Goal: Transaction & Acquisition: Purchase product/service

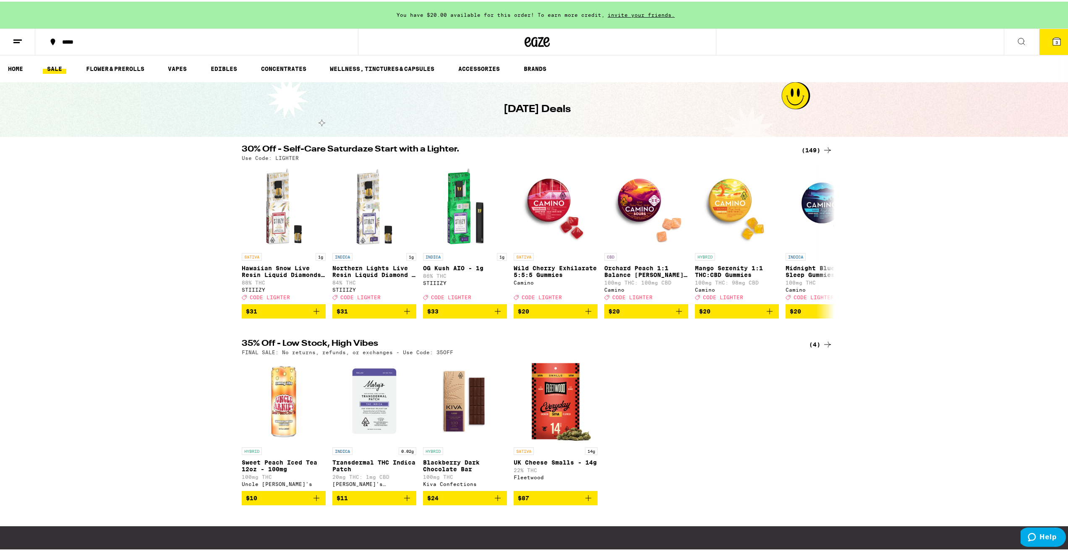
click at [1018, 42] on icon at bounding box center [1021, 40] width 7 height 7
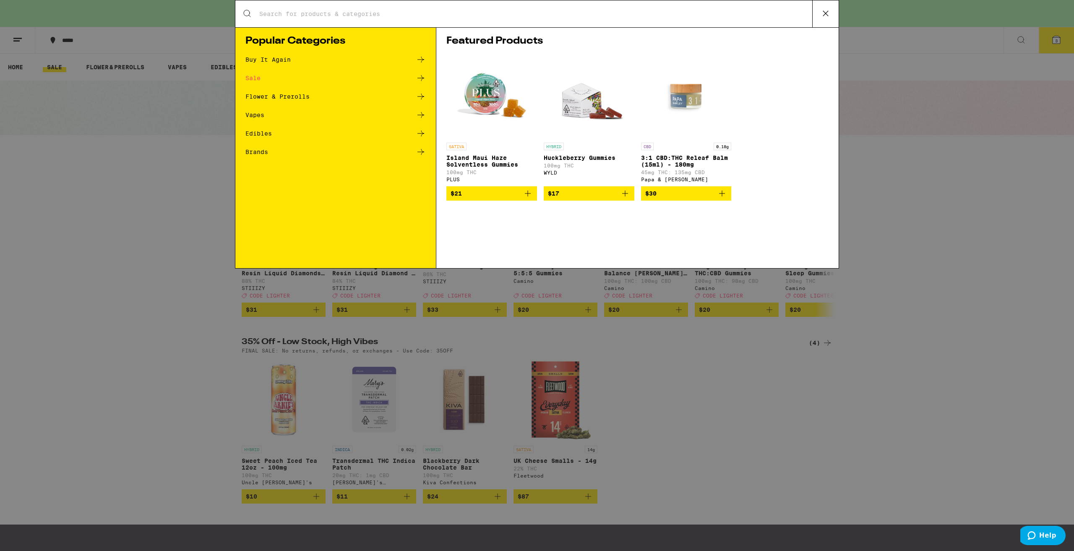
click at [266, 15] on input "Search for Products" at bounding box center [535, 14] width 553 height 8
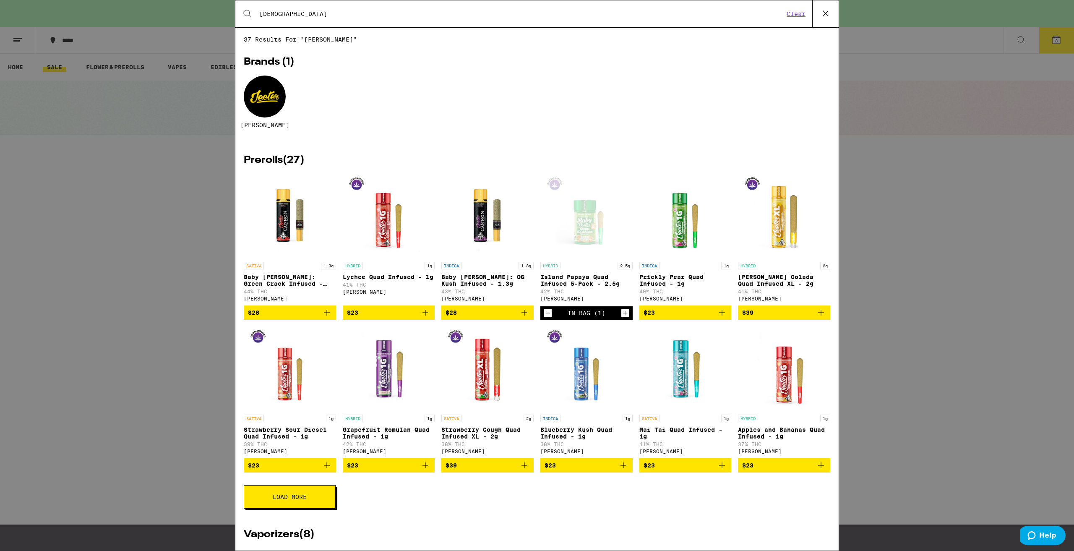
type input "[DEMOGRAPHIC_DATA]"
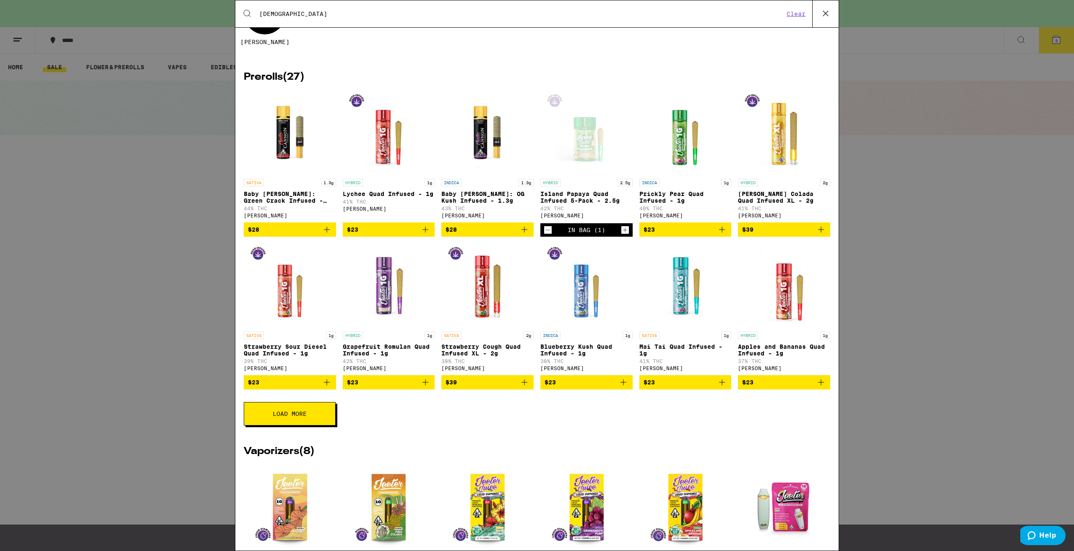
scroll to position [84, 0]
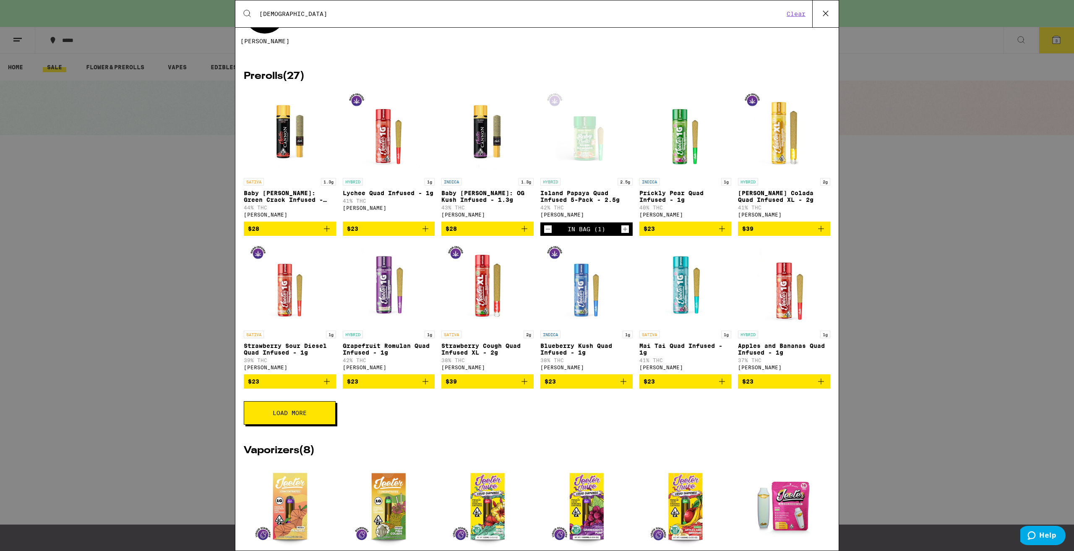
click at [311, 416] on button "Load More" at bounding box center [290, 412] width 92 height 23
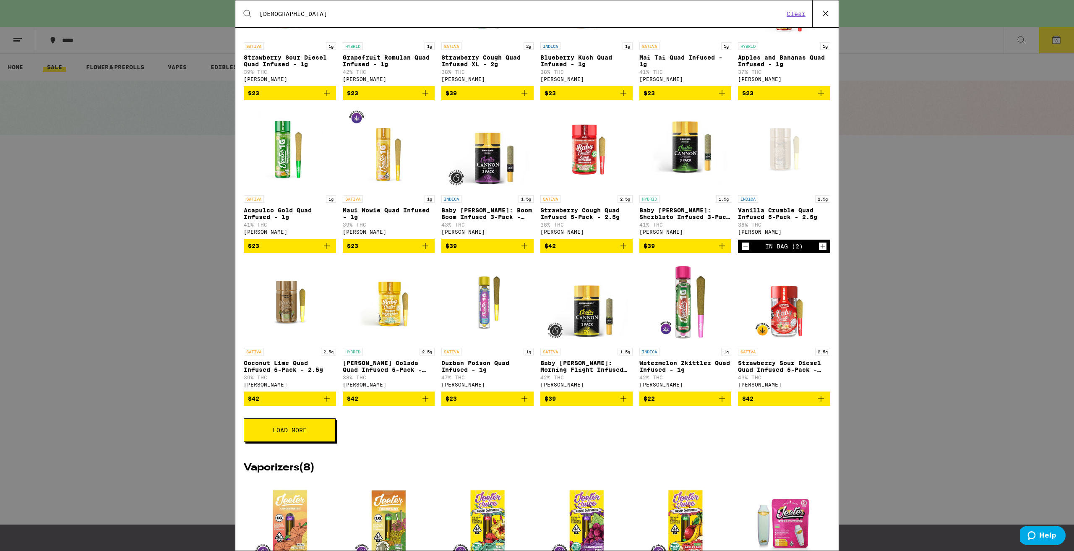
scroll to position [378, 0]
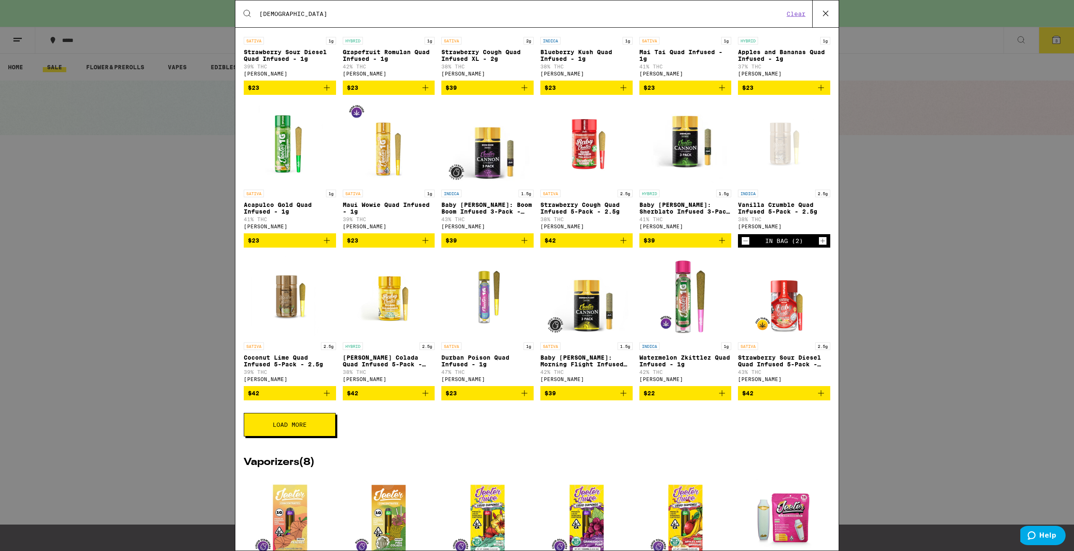
click at [290, 428] on span "Load More" at bounding box center [290, 425] width 34 height 6
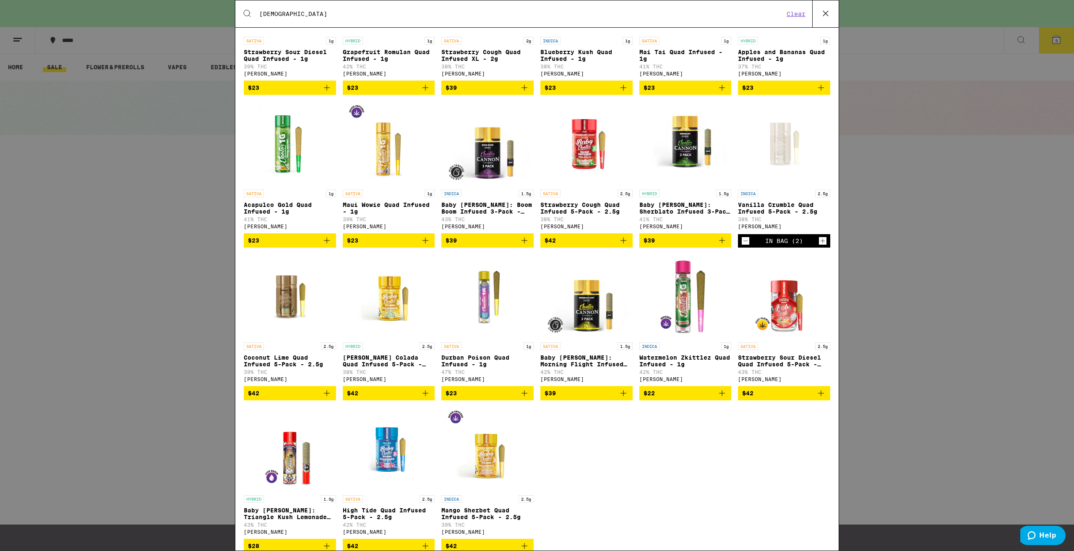
click at [742, 246] on icon "Decrement" at bounding box center [746, 241] width 8 height 10
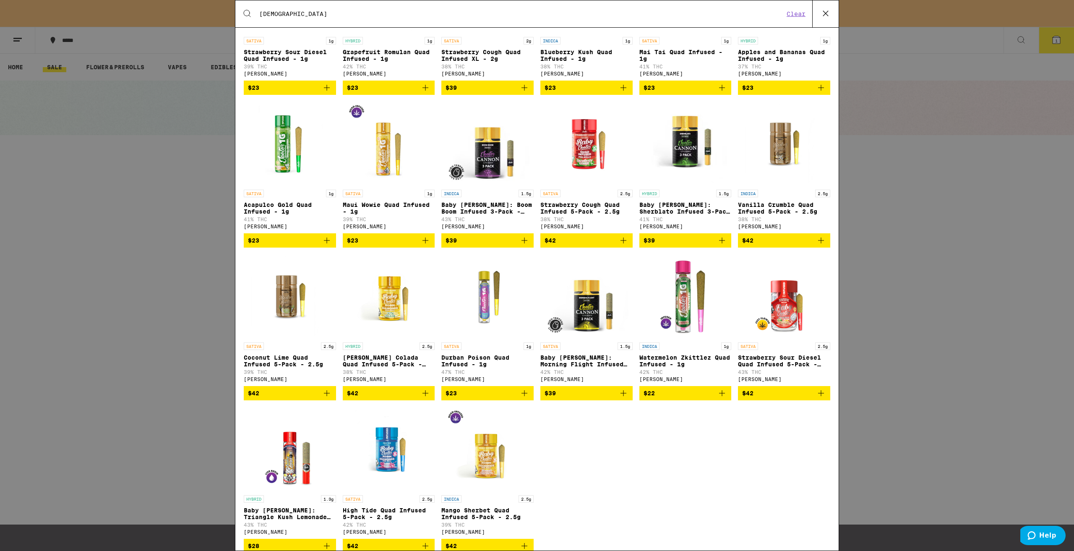
scroll to position [0, 0]
